Goal: Information Seeking & Learning: Find contact information

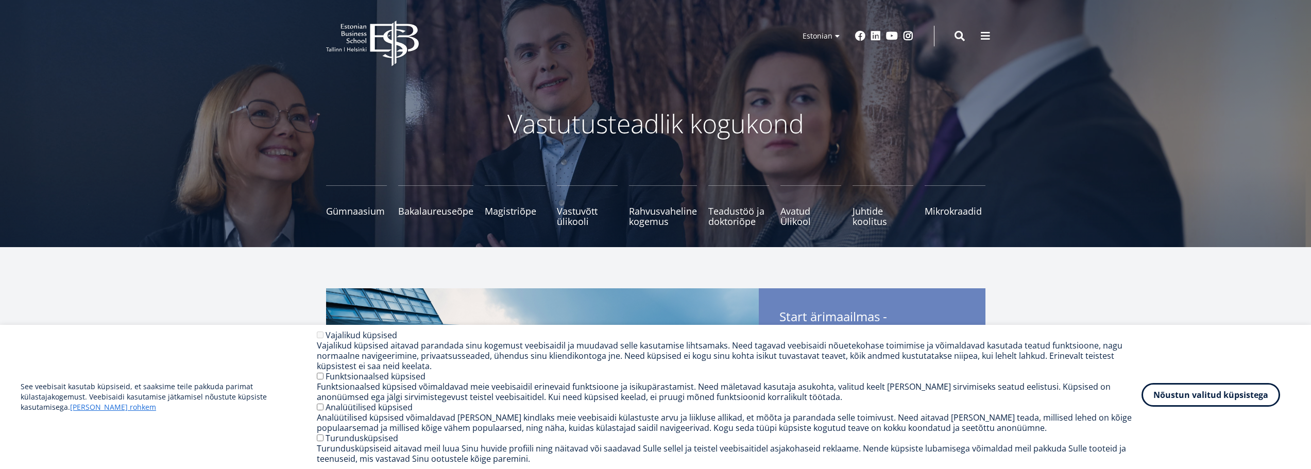
click at [1180, 395] on button "Nõustun valitud küpsistega" at bounding box center [1211, 395] width 139 height 24
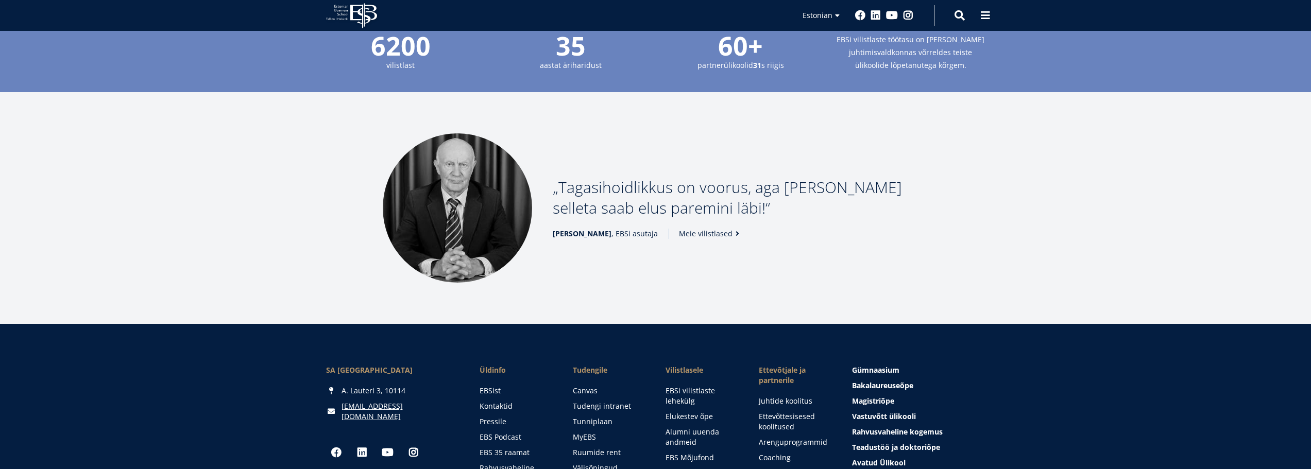
scroll to position [1288, 0]
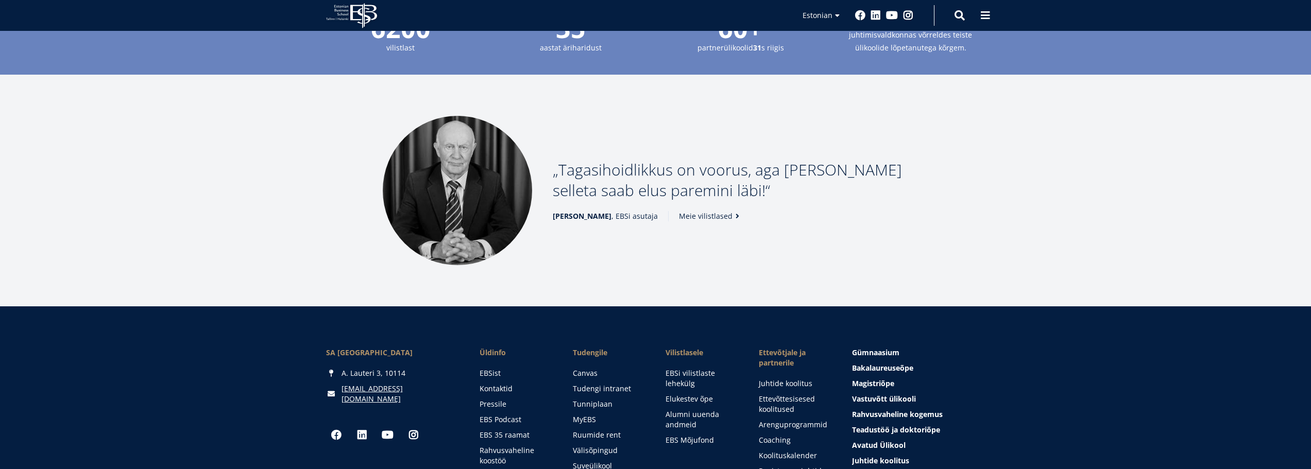
click at [613, 211] on span "Madis Habakuk , EBSi asutaja" at bounding box center [605, 216] width 105 height 10
click at [633, 160] on p "Tagasihoidlikkus on voorus, aga ilma selleta saab elus paremini läbi!" at bounding box center [741, 180] width 376 height 41
click at [708, 211] on link "Meie vilistlased" at bounding box center [712, 216] width 64 height 10
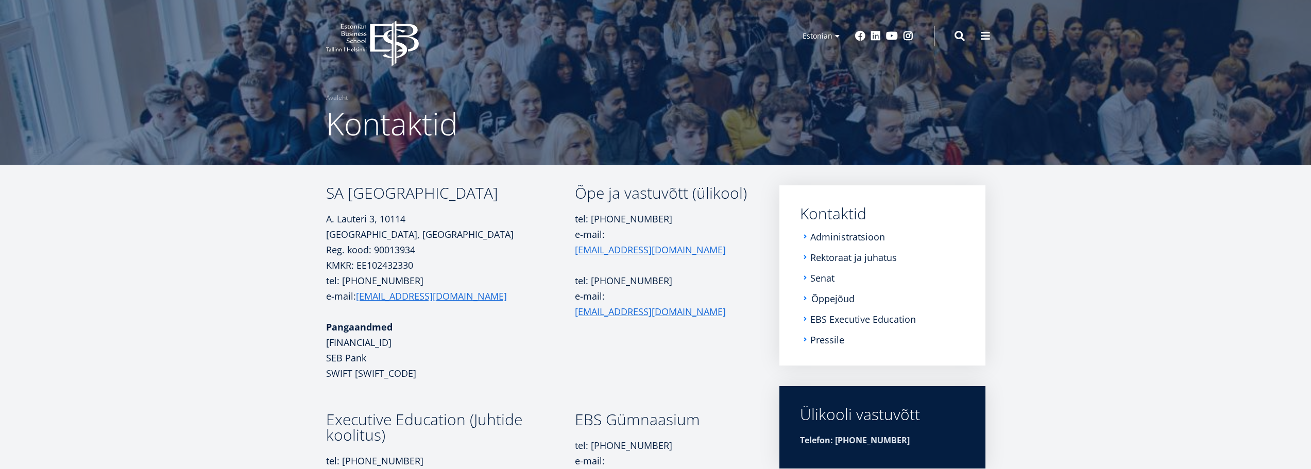
click at [842, 295] on link "Õppejõud" at bounding box center [832, 299] width 43 height 10
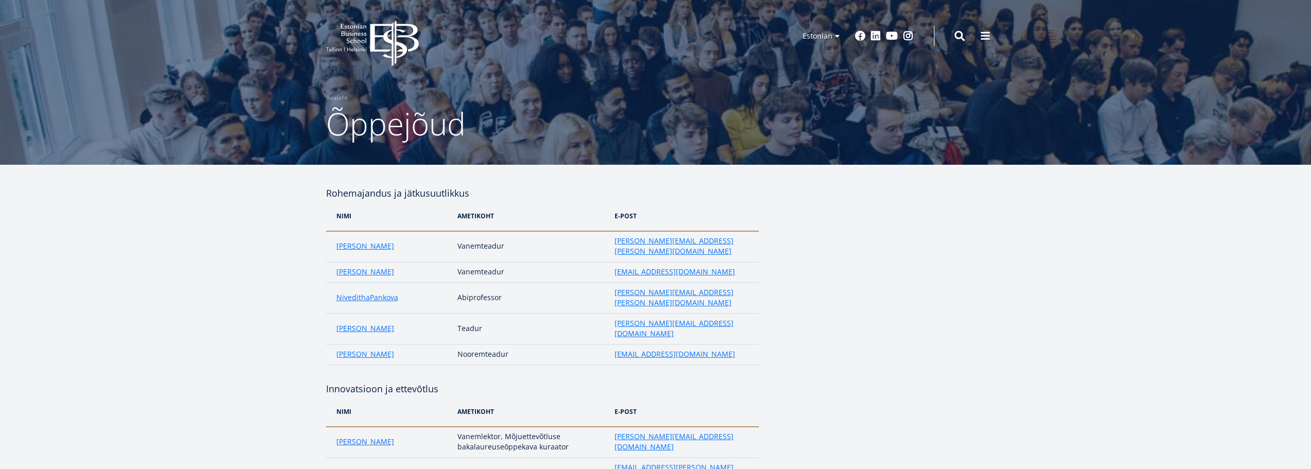
drag, startPoint x: 324, startPoint y: 191, endPoint x: 469, endPoint y: 192, distance: 145.3
copy h4 "Rohemajandus ja jätkusuutlikkus"
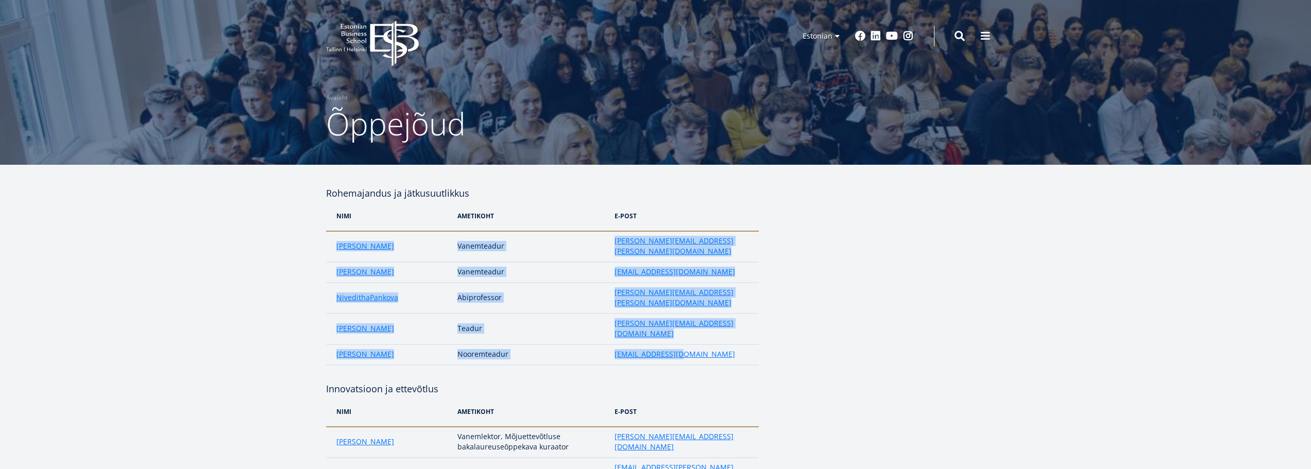
drag, startPoint x: 331, startPoint y: 243, endPoint x: 681, endPoint y: 325, distance: 359.7
click at [681, 325] on tbody "[PERSON_NAME] [PERSON_NAME][EMAIL_ADDRESS][PERSON_NAME][DOMAIN_NAME] [PERSON_NA…" at bounding box center [542, 298] width 433 height 134
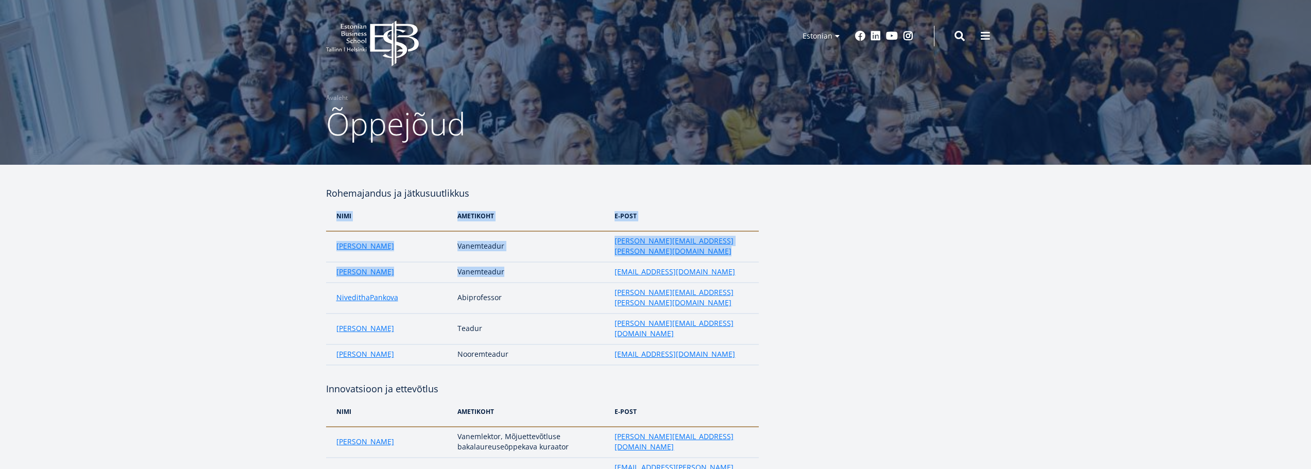
drag, startPoint x: 323, startPoint y: 239, endPoint x: 417, endPoint y: 249, distance: 94.8
click at [326, 243] on td "[PERSON_NAME]" at bounding box center [389, 246] width 127 height 31
drag, startPoint x: 329, startPoint y: 242, endPoint x: 684, endPoint y: 260, distance: 355.4
click at [684, 260] on tbody "[PERSON_NAME] [PERSON_NAME][EMAIL_ADDRESS][PERSON_NAME][DOMAIN_NAME] [PERSON_NA…" at bounding box center [542, 298] width 433 height 134
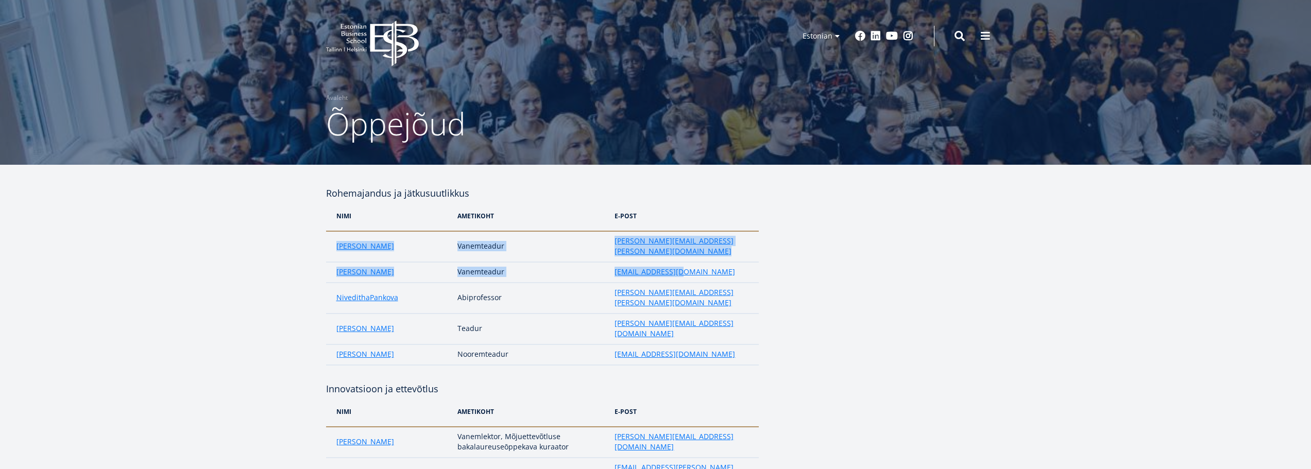
copy tbody "[PERSON_NAME] [PERSON_NAME][EMAIL_ADDRESS][PERSON_NAME][DOMAIN_NAME] [PERSON_NA…"
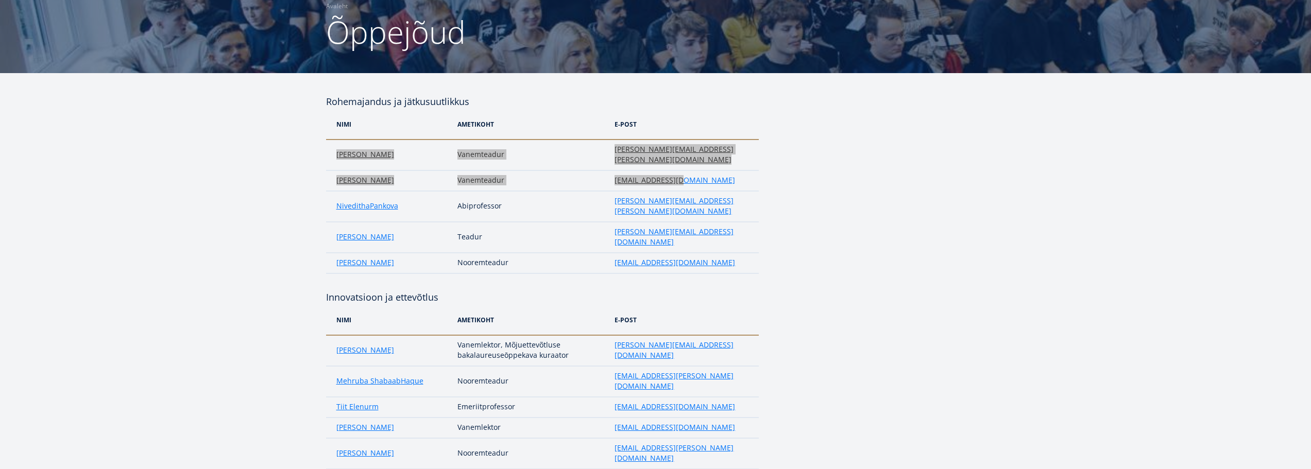
scroll to position [103, 0]
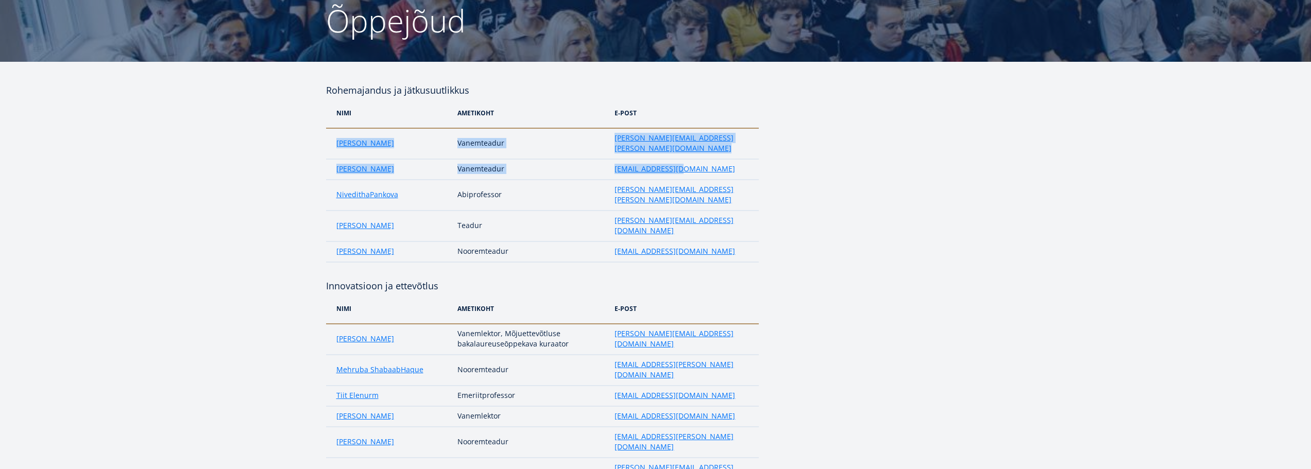
drag, startPoint x: 344, startPoint y: 253, endPoint x: 455, endPoint y: 256, distance: 110.8
copy h4 "Innovatsioon ja ettevõtlus"
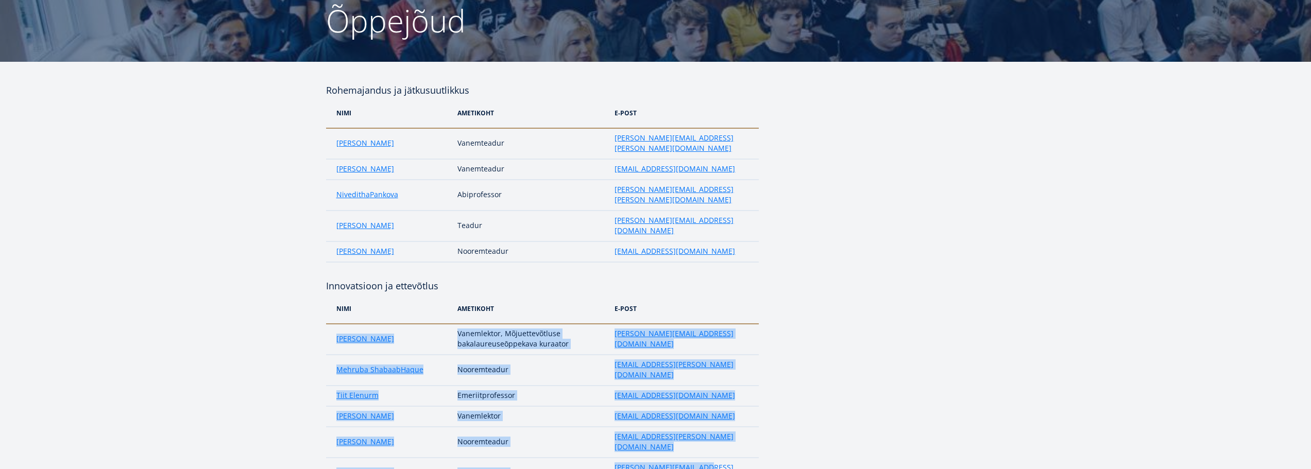
drag, startPoint x: 331, startPoint y: 306, endPoint x: 716, endPoint y: 416, distance: 400.3
click at [716, 416] on tbody "[PERSON_NAME] Vanemlektor, Mõjuettevõtluse bakalaureuseōppekava kuraator [PERSO…" at bounding box center [542, 406] width 433 height 165
copy tbody "[PERSON_NAME] Vanemlektor, Mõjuettevõtluse bakalaureuseōppekava kuraator [PERSO…"
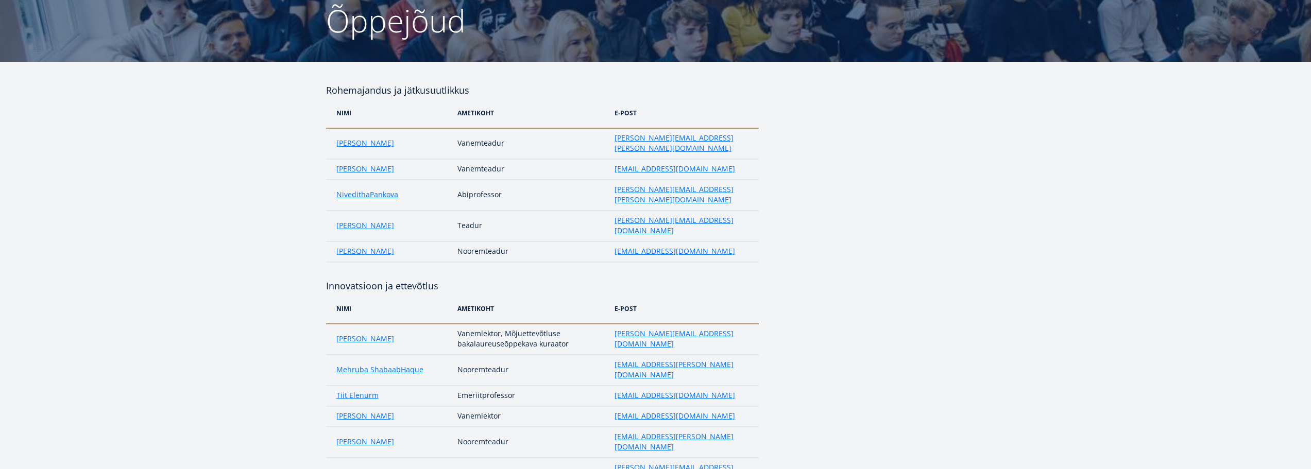
drag, startPoint x: 352, startPoint y: 133, endPoint x: 596, endPoint y: 145, distance: 244.5
click at [705, 159] on td "[EMAIL_ADDRESS][DOMAIN_NAME]" at bounding box center [683, 169] width 149 height 21
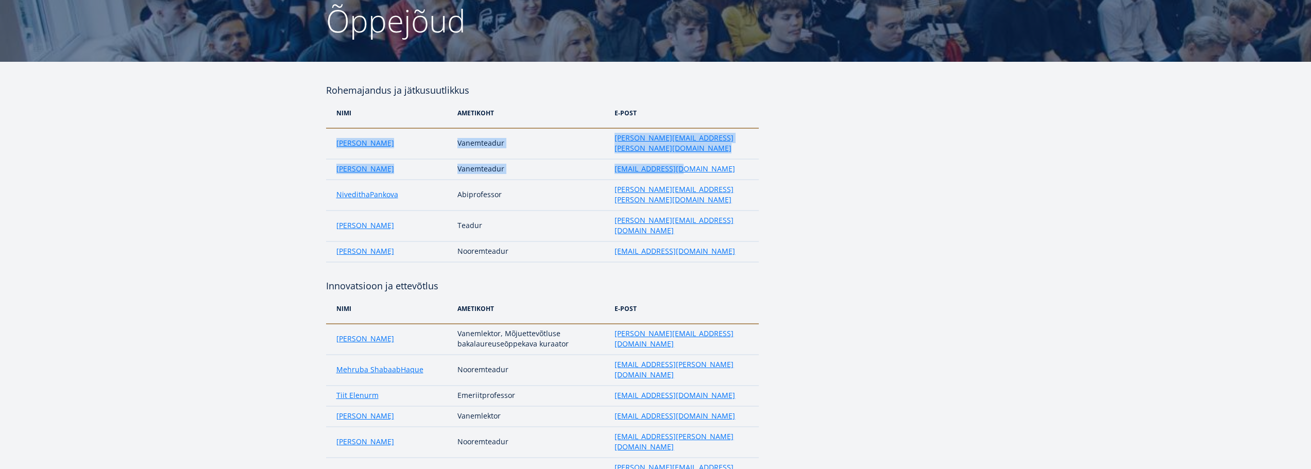
drag, startPoint x: 696, startPoint y: 162, endPoint x: 335, endPoint y: 140, distance: 360.8
click at [335, 140] on tbody "[PERSON_NAME] [PERSON_NAME][EMAIL_ADDRESS][PERSON_NAME][DOMAIN_NAME] [PERSON_NA…" at bounding box center [542, 195] width 433 height 134
copy tbody "[PERSON_NAME] [PERSON_NAME][EMAIL_ADDRESS][PERSON_NAME][DOMAIN_NAME] [PERSON_NA…"
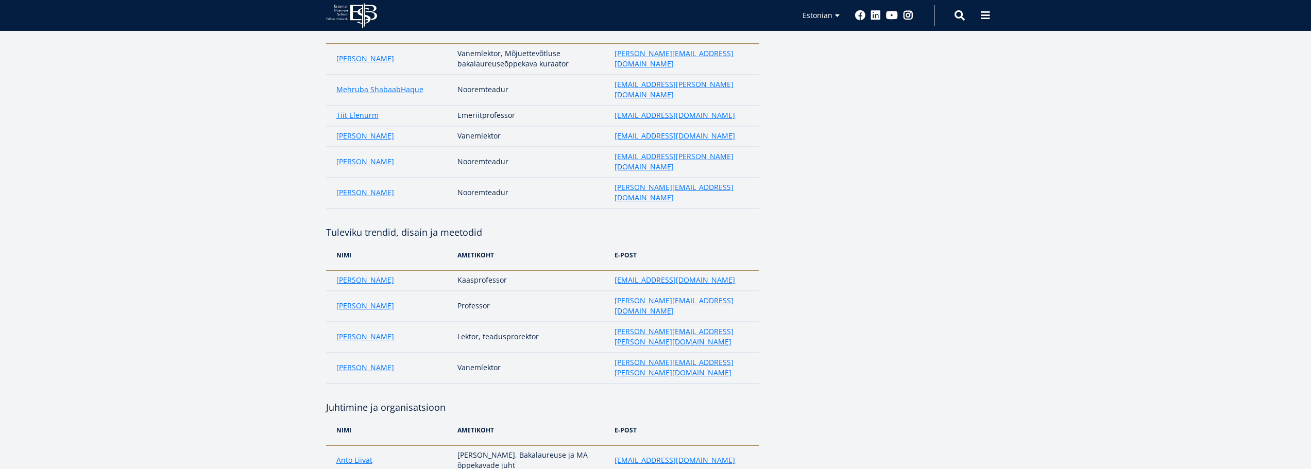
scroll to position [412, 0]
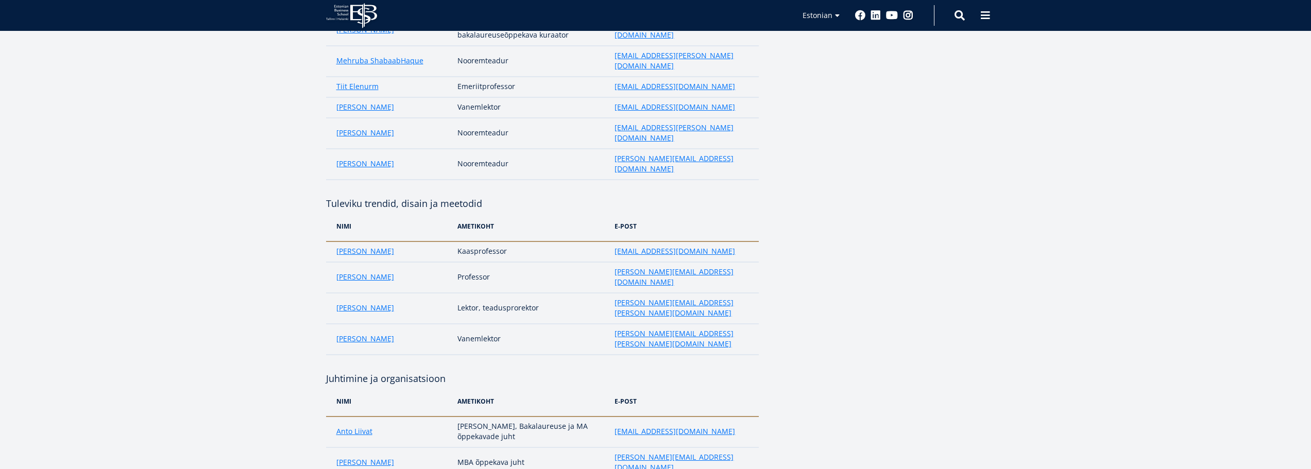
drag, startPoint x: 329, startPoint y: 141, endPoint x: 481, endPoint y: 145, distance: 152.1
click at [481, 196] on h4 "Tuleviku trendid, disain ja meetodid" at bounding box center [542, 203] width 433 height 15
copy h4 "Tuleviku trendid, disain ja meetodid"
drag, startPoint x: 321, startPoint y: 191, endPoint x: 338, endPoint y: 189, distance: 17.6
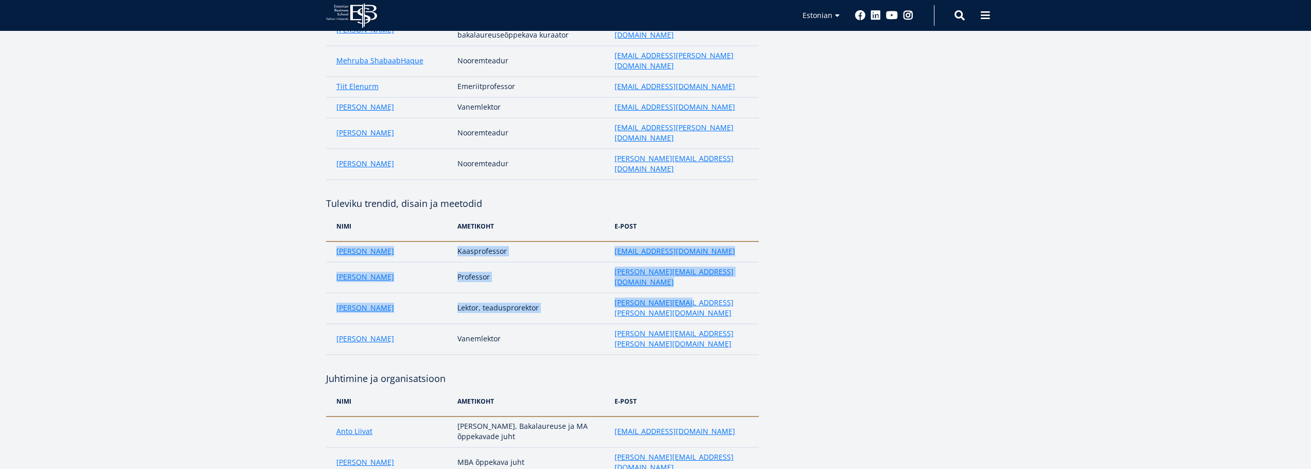
drag, startPoint x: 332, startPoint y: 188, endPoint x: 701, endPoint y: 232, distance: 371.0
click at [701, 242] on tbody "[PERSON_NAME] Kaasprofessor [PERSON_NAME][EMAIL_ADDRESS][DOMAIN_NAME] [PERSON_N…" at bounding box center [542, 298] width 433 height 113
copy tbody "[PERSON_NAME] Kaasprofessor [PERSON_NAME][EMAIL_ADDRESS][DOMAIN_NAME] [PERSON_N…"
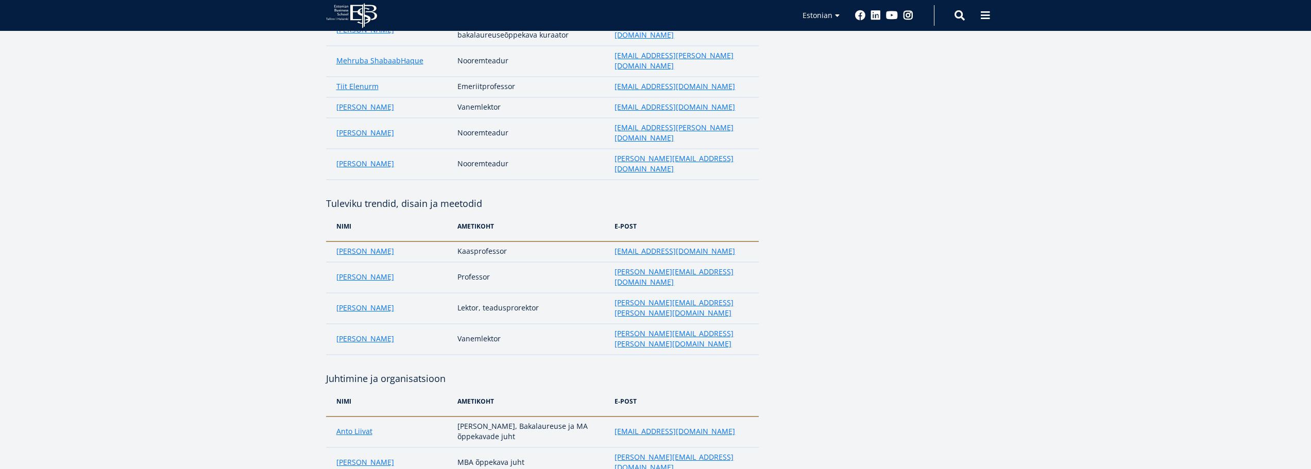
drag, startPoint x: 313, startPoint y: 290, endPoint x: 323, endPoint y: 284, distance: 11.1
drag, startPoint x: 324, startPoint y: 283, endPoint x: 450, endPoint y: 285, distance: 126.2
copy h4 "Juhtimine ja organisatsioon"
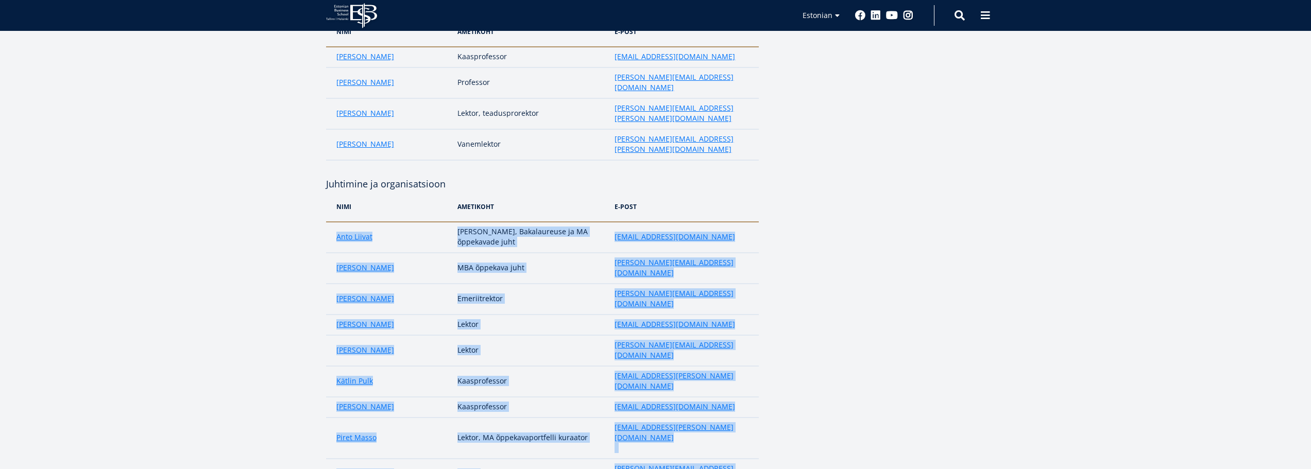
scroll to position [618, 0]
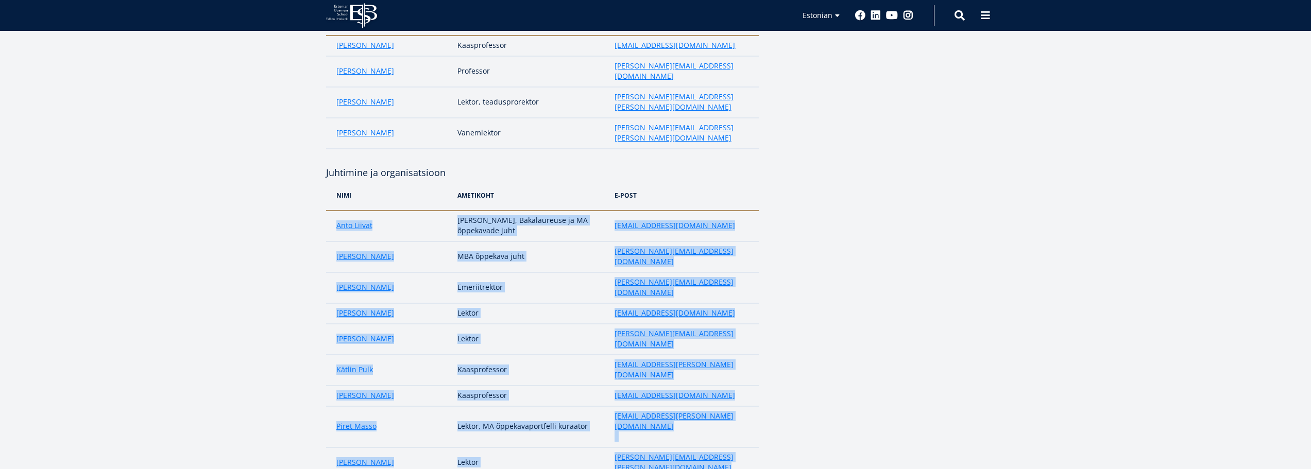
drag, startPoint x: 333, startPoint y: 233, endPoint x: 702, endPoint y: 363, distance: 390.9
click at [702, 363] on tbody "[PERSON_NAME], Bakalaureuse ja MA õppekavade juht [EMAIL_ADDRESS][DOMAIN_NAME] …" at bounding box center [542, 386] width 433 height 350
copy tbody "[PERSON_NAME], Bakalaureuse ja MA õppekavade juht [EMAIL_ADDRESS][DOMAIN_NAME] …"
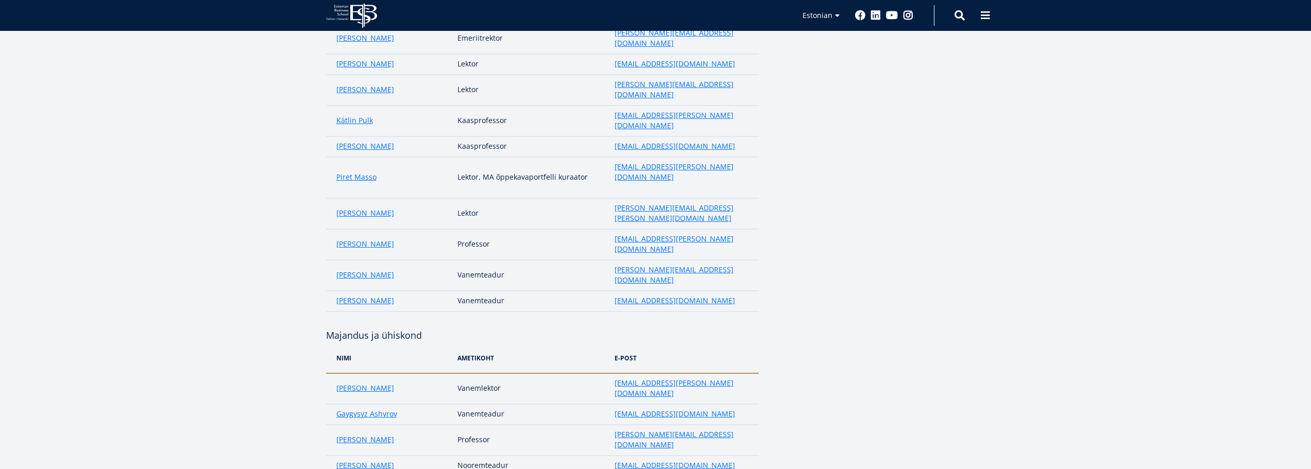
scroll to position [876, 0]
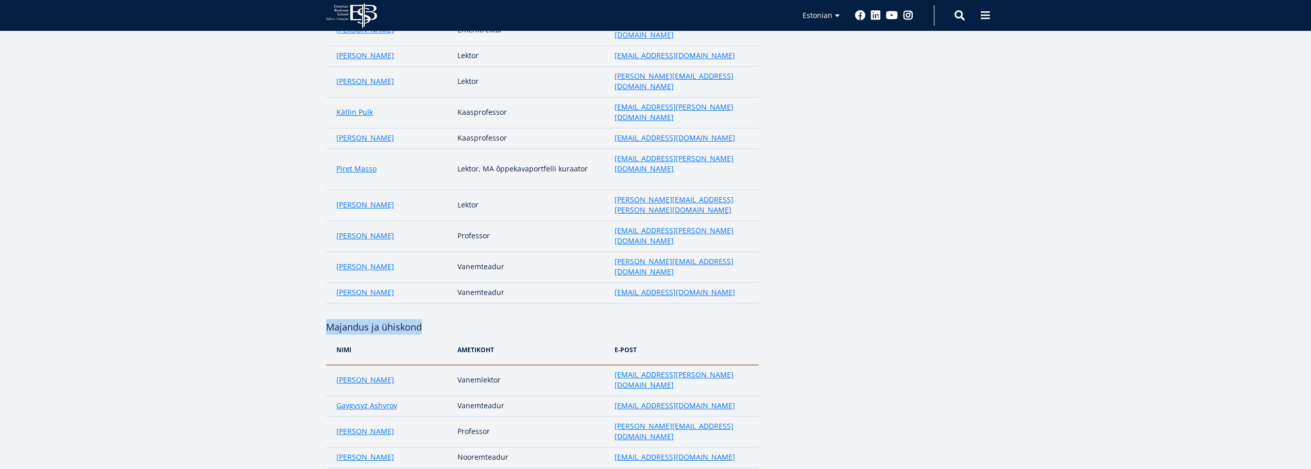
drag, startPoint x: 328, startPoint y: 140, endPoint x: 418, endPoint y: 143, distance: 90.7
click at [418, 319] on h4 "Majandus ja ühiskond" at bounding box center [542, 326] width 433 height 15
copy h4 "Majandus ja ühiskond"
drag, startPoint x: 331, startPoint y: 249, endPoint x: 693, endPoint y: 272, distance: 362.9
click at [693, 365] on tbody "[PERSON_NAME] Vanemlektor [EMAIL_ADDRESS][PERSON_NAME][DOMAIN_NAME] Gaygysyz [P…" at bounding box center [542, 427] width 433 height 124
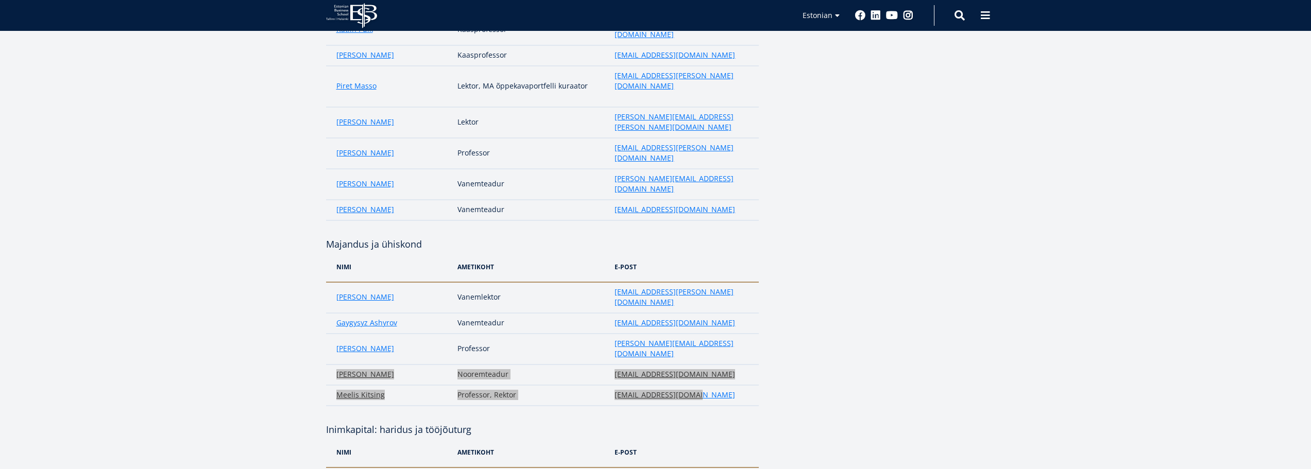
scroll to position [979, 0]
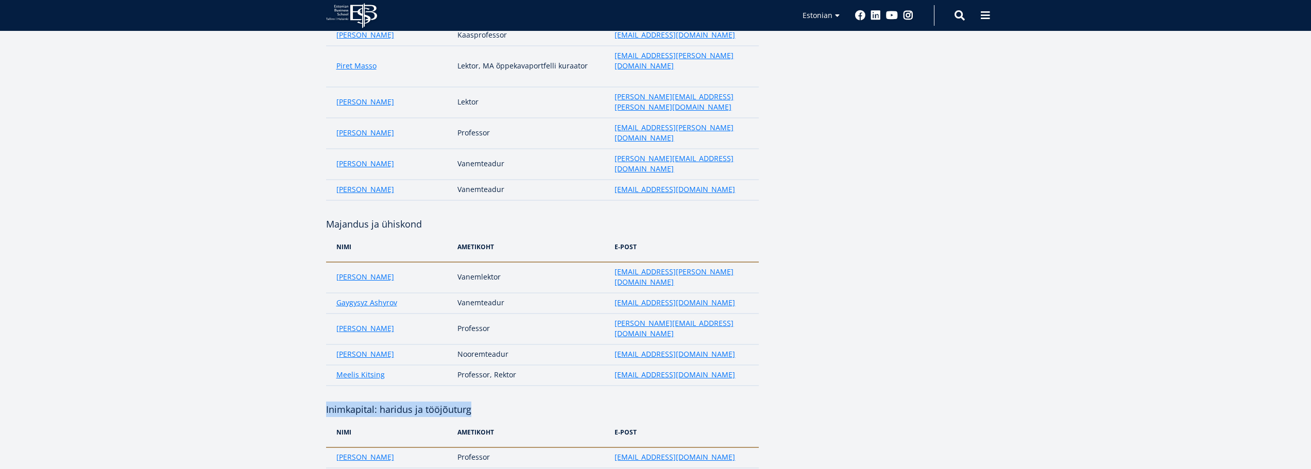
drag, startPoint x: 323, startPoint y: 203, endPoint x: 480, endPoint y: 202, distance: 156.6
click at [480, 202] on div "Rohemajandus ja jätkusuutlikkus [PERSON_NAME] e-post [PERSON_NAME] [PERSON_NAME…" at bounding box center [656, 286] width 742 height 2159
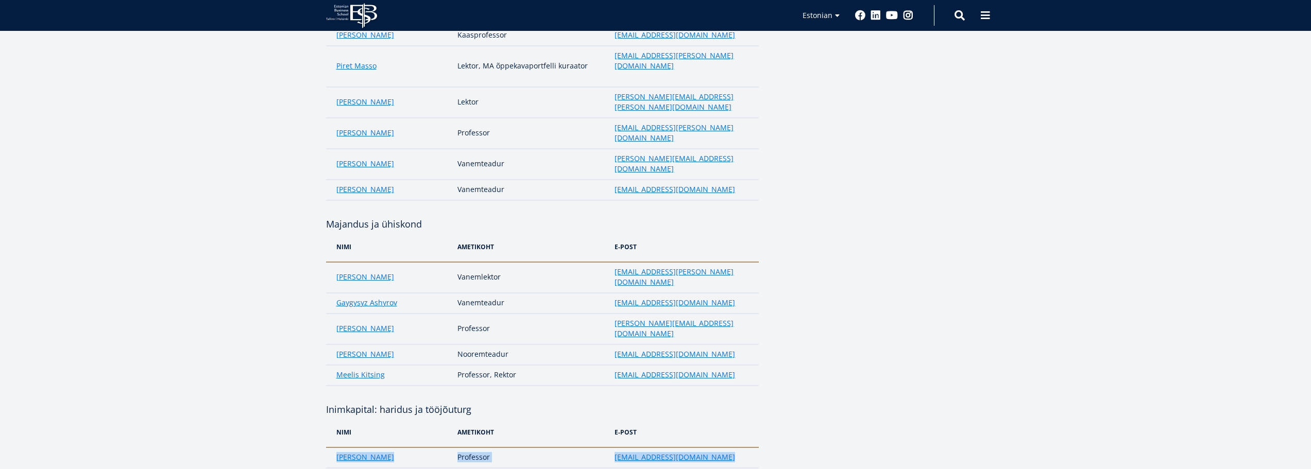
drag, startPoint x: 330, startPoint y: 250, endPoint x: 684, endPoint y: 269, distance: 354.0
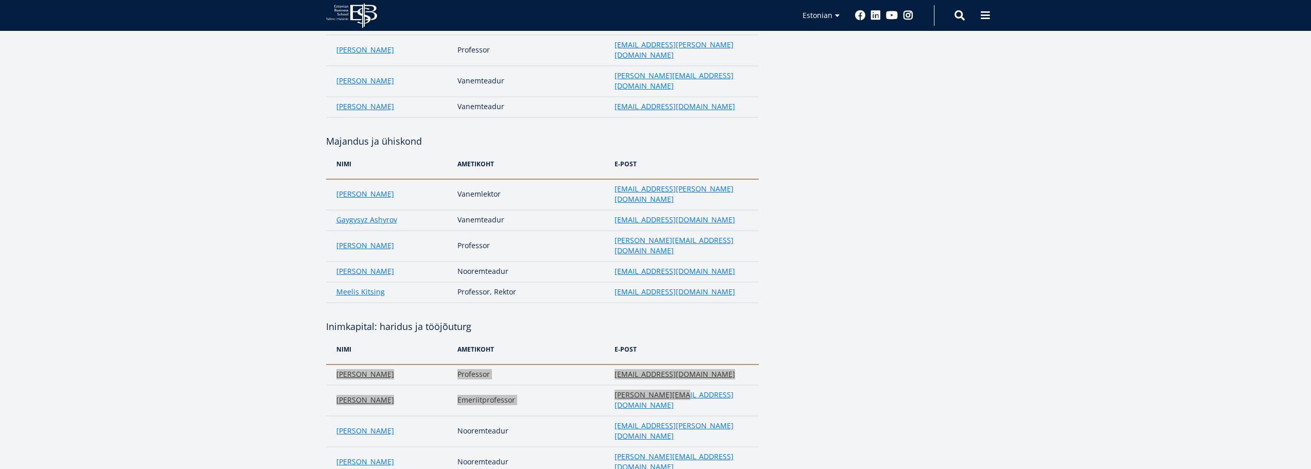
scroll to position [1082, 0]
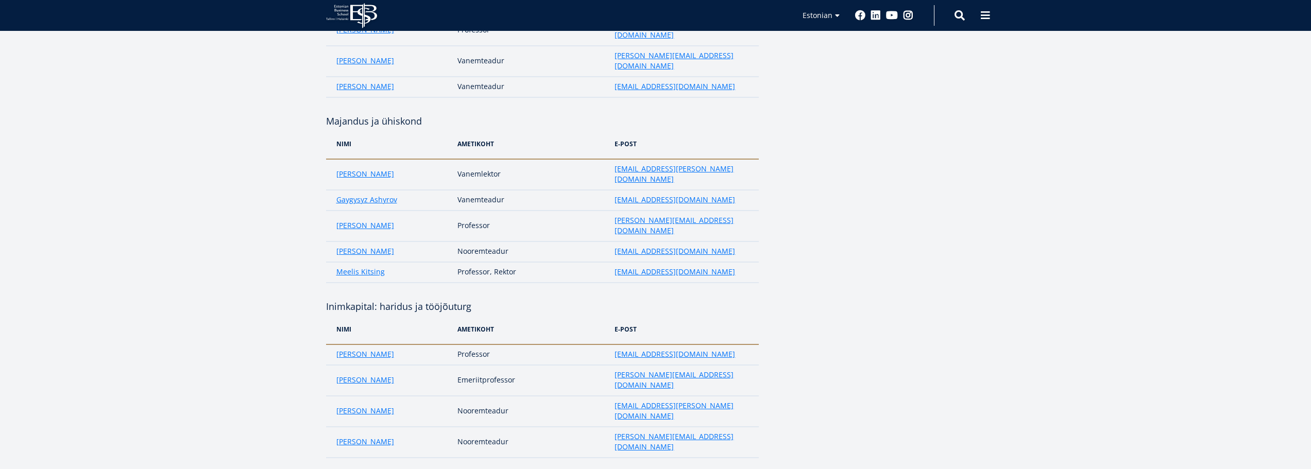
drag, startPoint x: 323, startPoint y: 242, endPoint x: 479, endPoint y: 250, distance: 156.3
click at [479, 250] on div "Rohemajandus ja jätkusuutlikkus [PERSON_NAME] e-post [PERSON_NAME] [PERSON_NAME…" at bounding box center [656, 183] width 742 height 2159
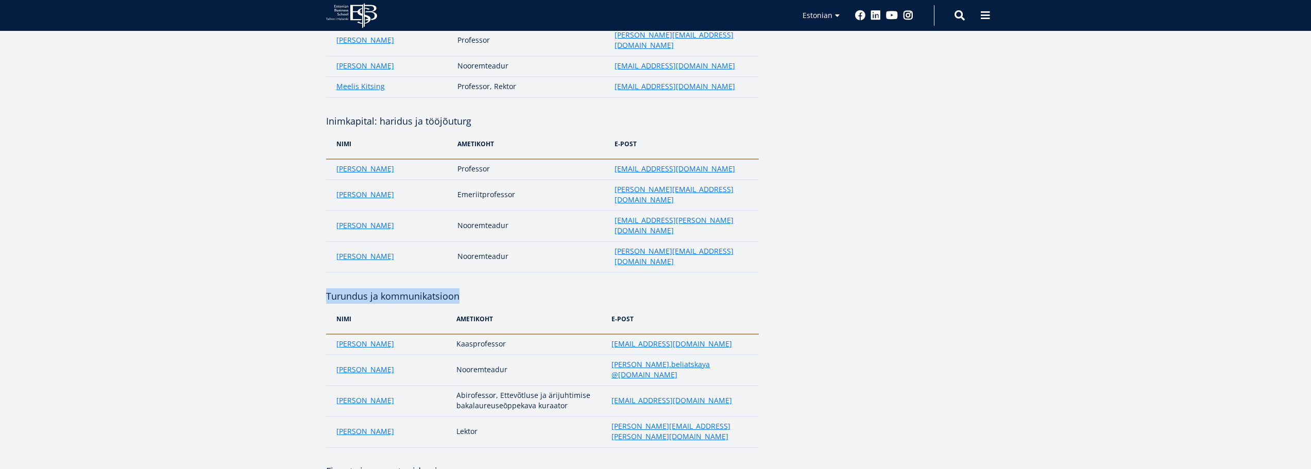
scroll to position [1288, 0]
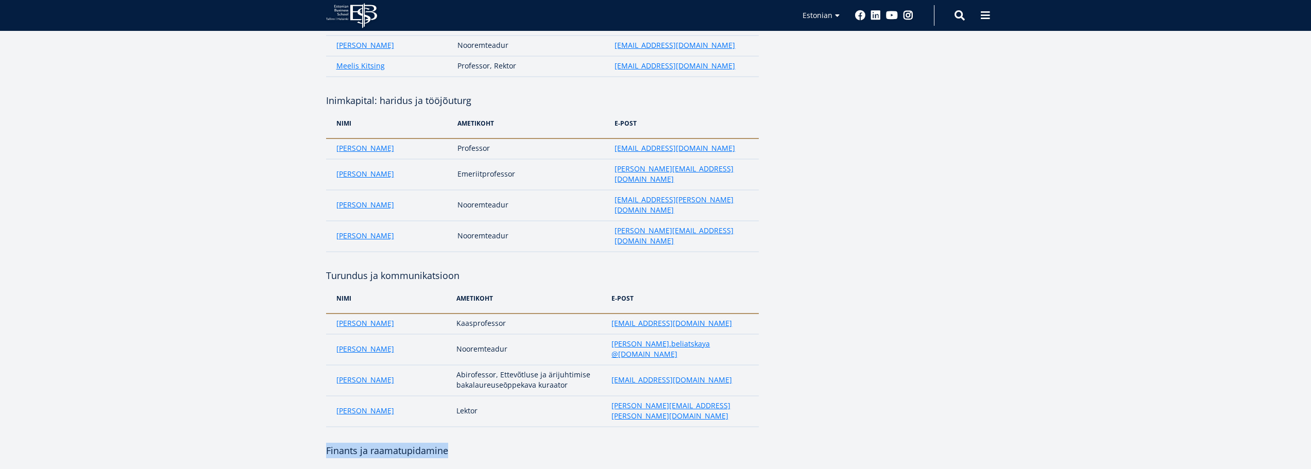
drag, startPoint x: 325, startPoint y: 194, endPoint x: 453, endPoint y: 200, distance: 127.9
drag, startPoint x: 328, startPoint y: 241, endPoint x: 690, endPoint y: 312, distance: 368.6
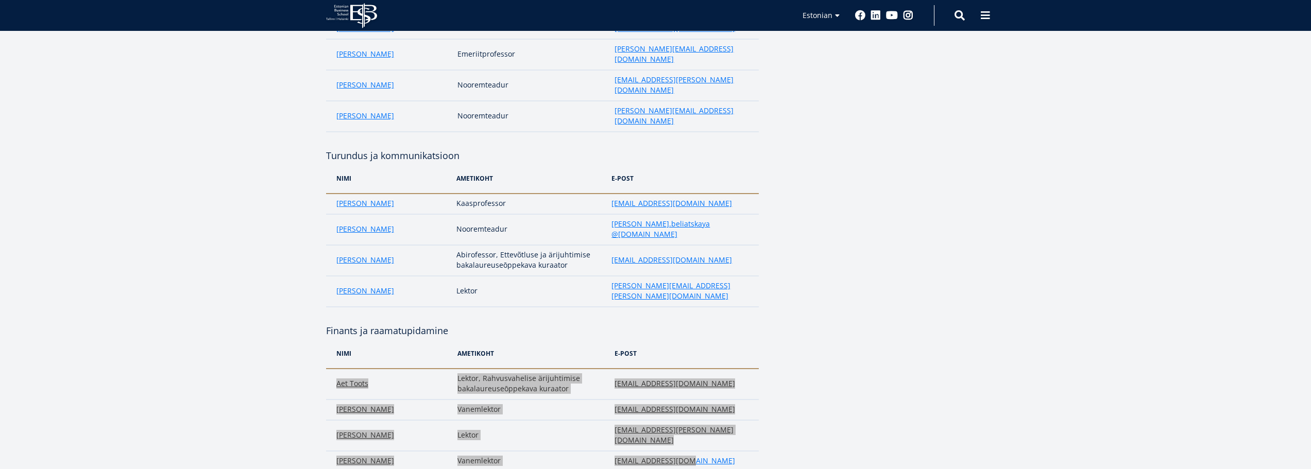
scroll to position [1443, 0]
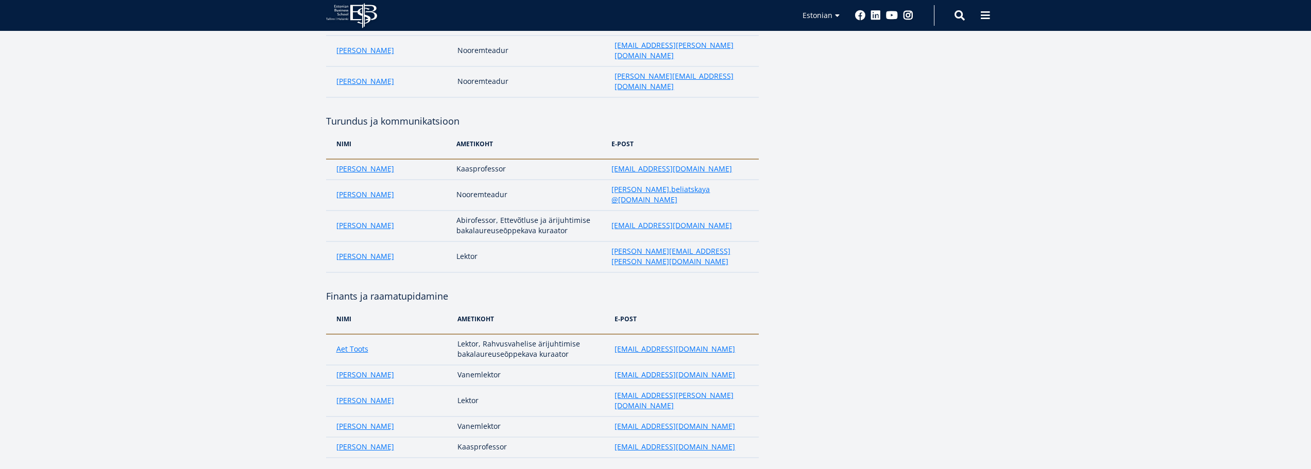
drag, startPoint x: 326, startPoint y: 214, endPoint x: 462, endPoint y: 214, distance: 136.5
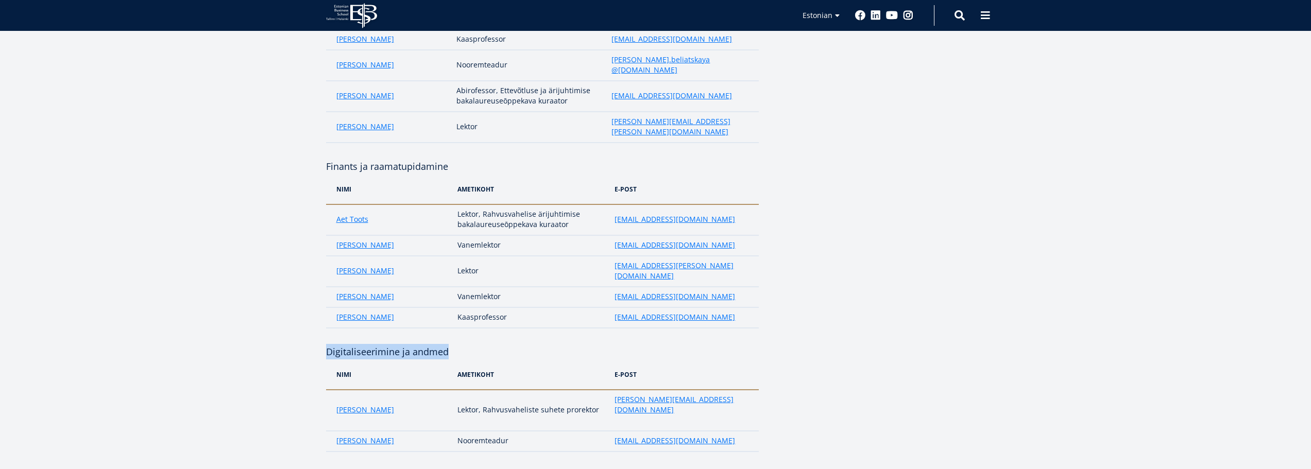
scroll to position [1597, 0]
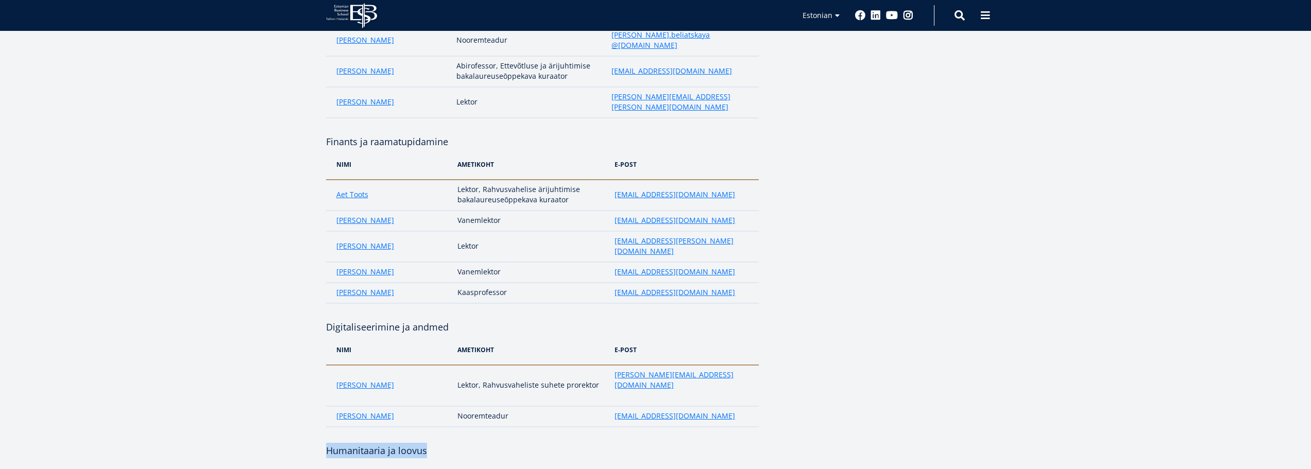
drag, startPoint x: 322, startPoint y: 160, endPoint x: 437, endPoint y: 167, distance: 115.1
drag, startPoint x: 330, startPoint y: 210, endPoint x: 690, endPoint y: 251, distance: 363.0
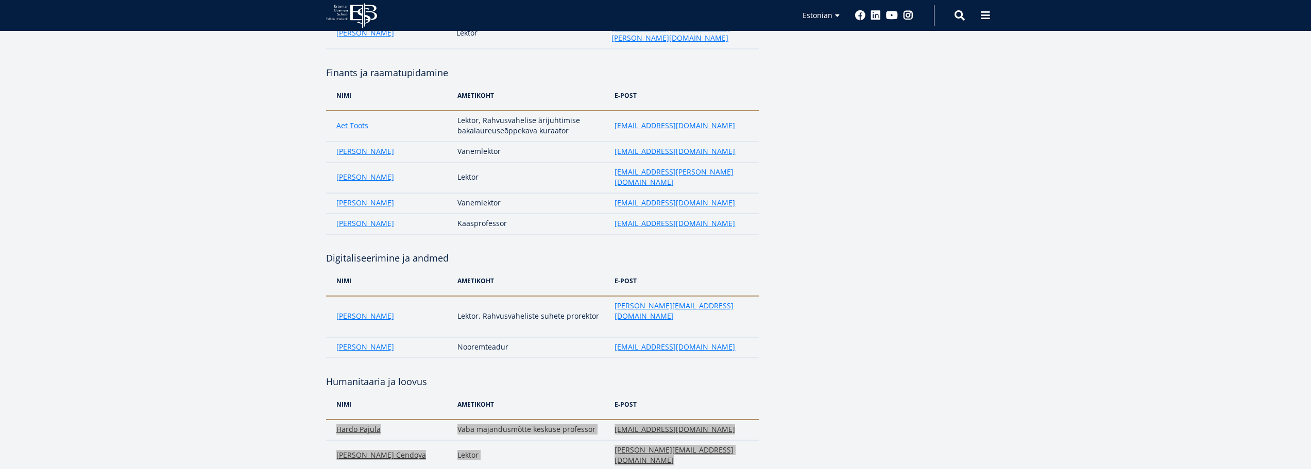
scroll to position [1700, 0]
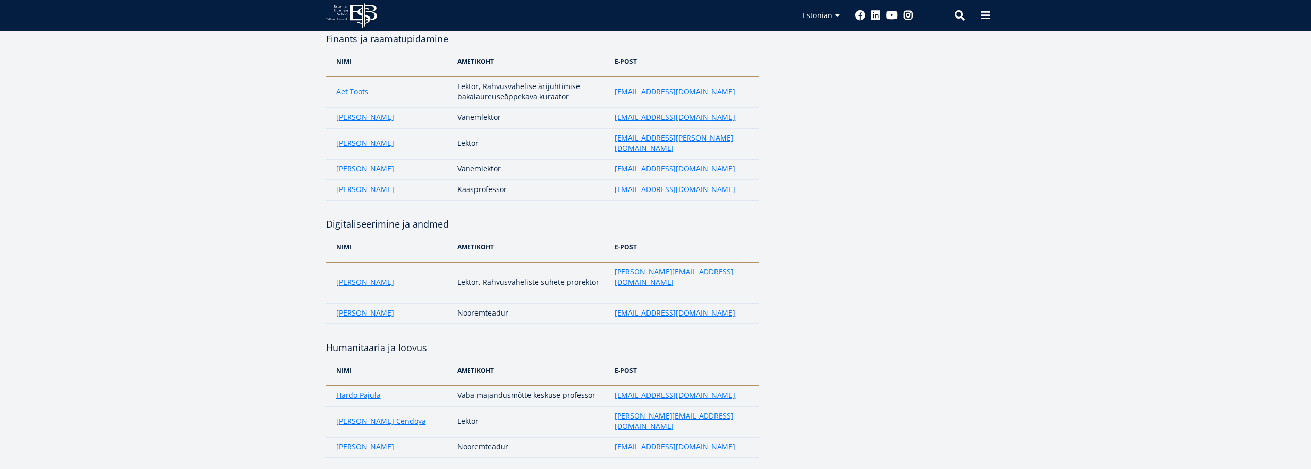
drag, startPoint x: 323, startPoint y: 179, endPoint x: 378, endPoint y: 184, distance: 55.4
drag, startPoint x: 326, startPoint y: 229, endPoint x: 693, endPoint y: 317, distance: 377.3
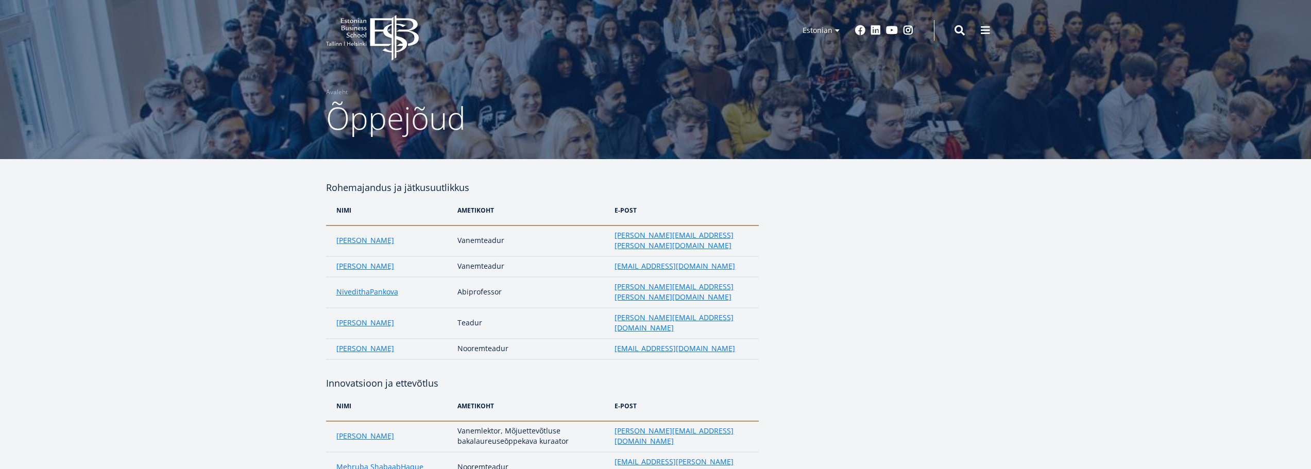
scroll to position [1, 0]
